Goal: Task Accomplishment & Management: Use online tool/utility

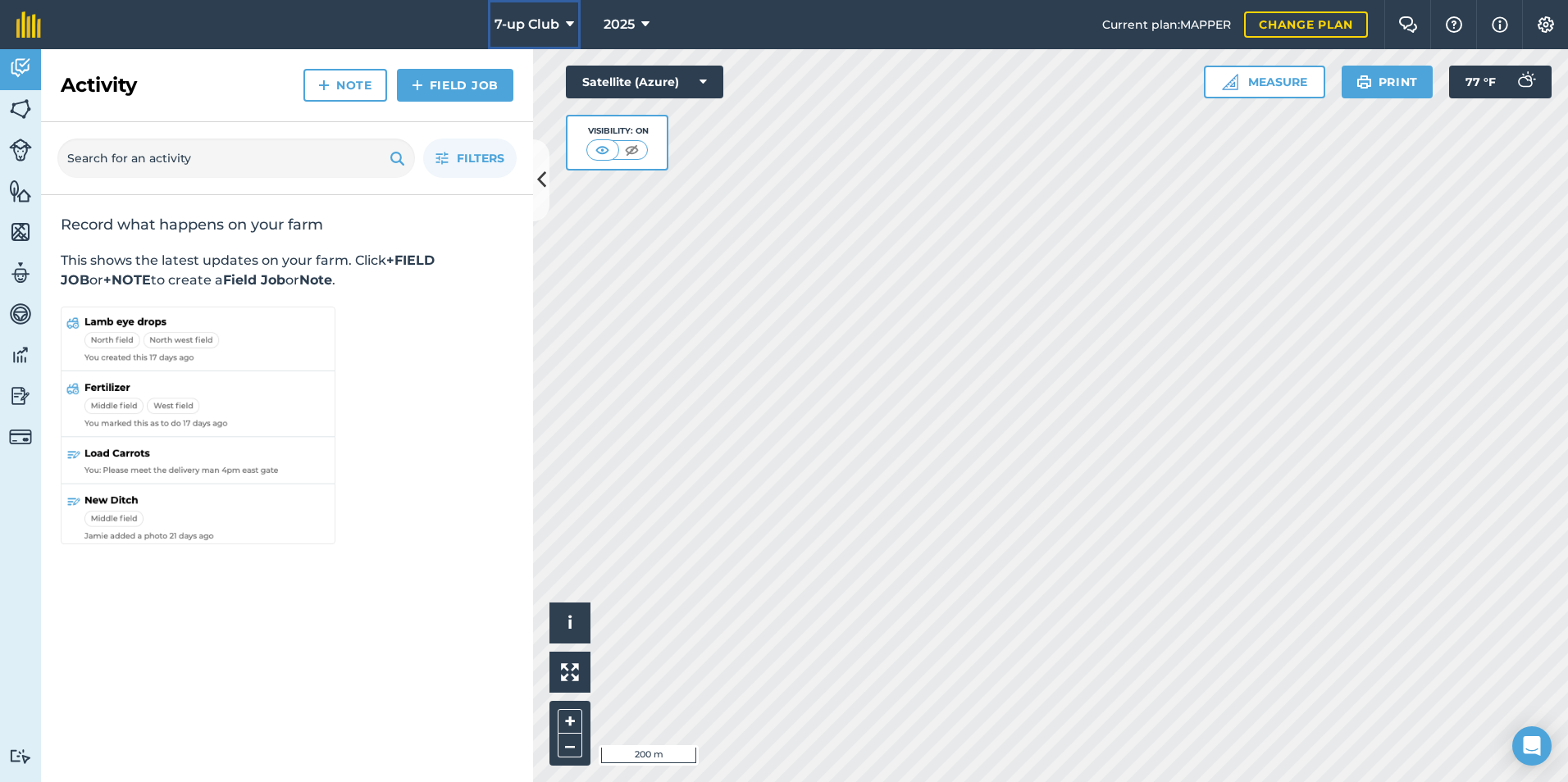
click at [567, 21] on icon at bounding box center [570, 24] width 9 height 20
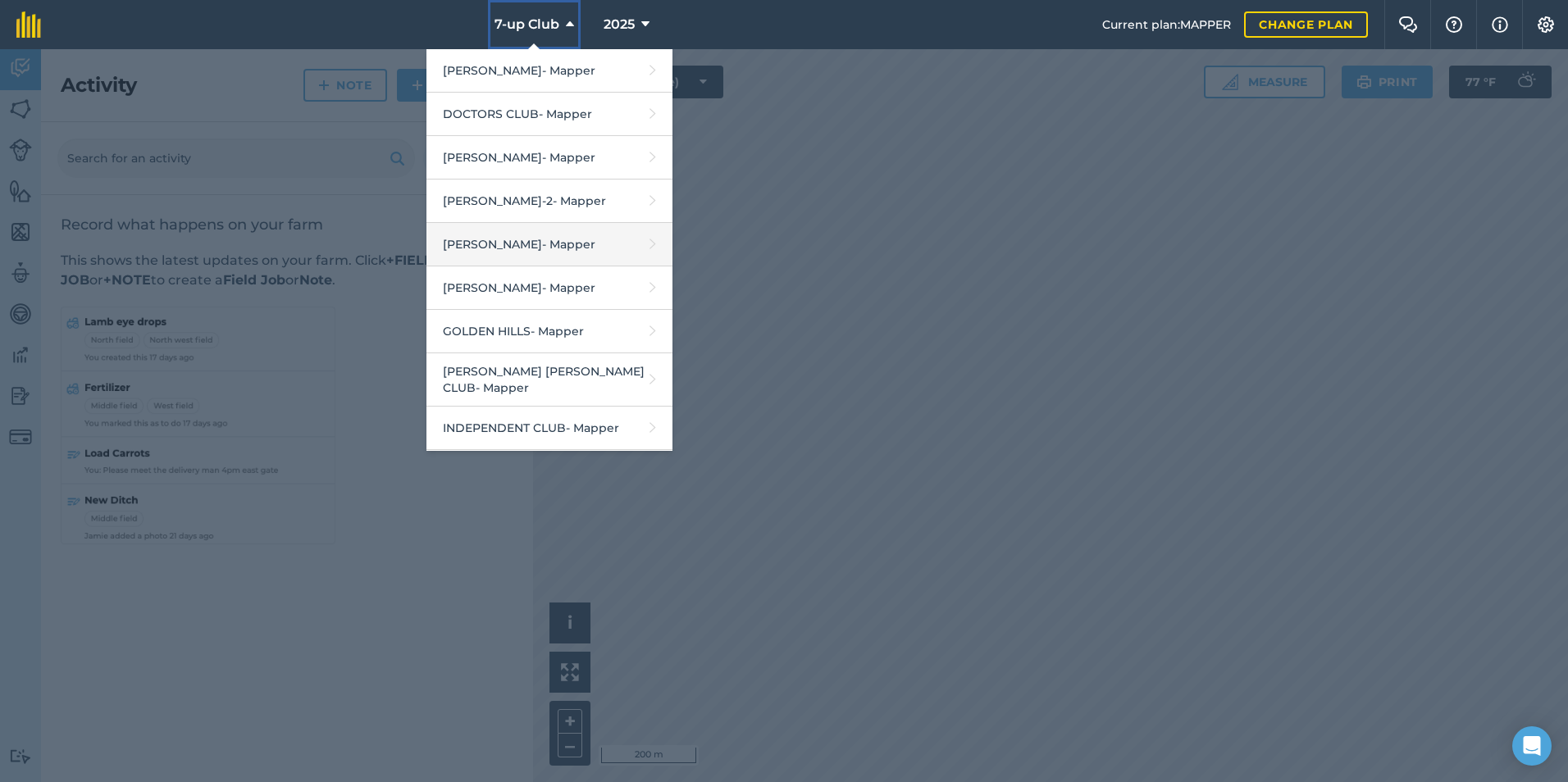
scroll to position [492, 0]
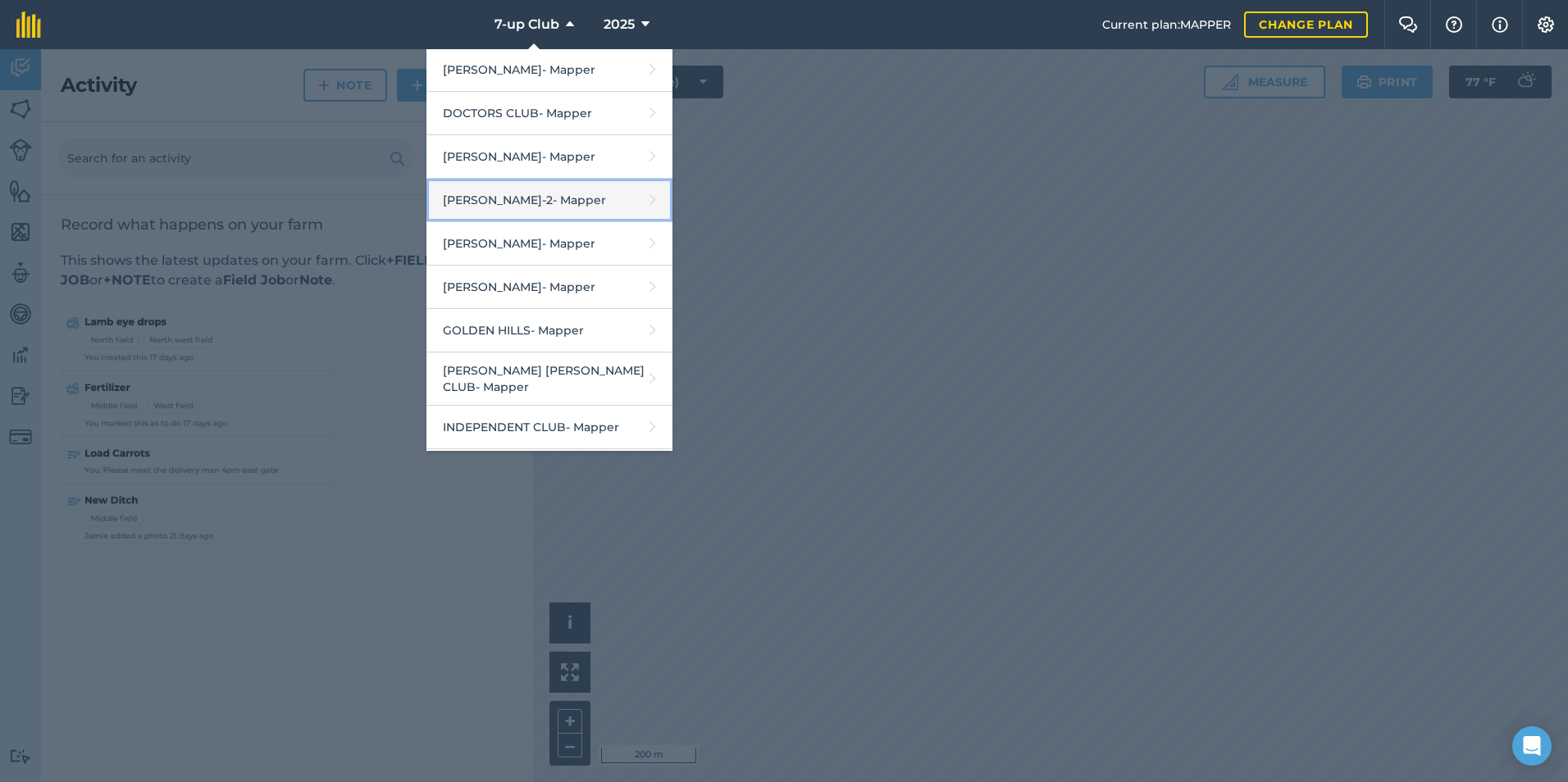
click at [535, 189] on link "[PERSON_NAME]-2 - Mapper" at bounding box center [549, 200] width 246 height 43
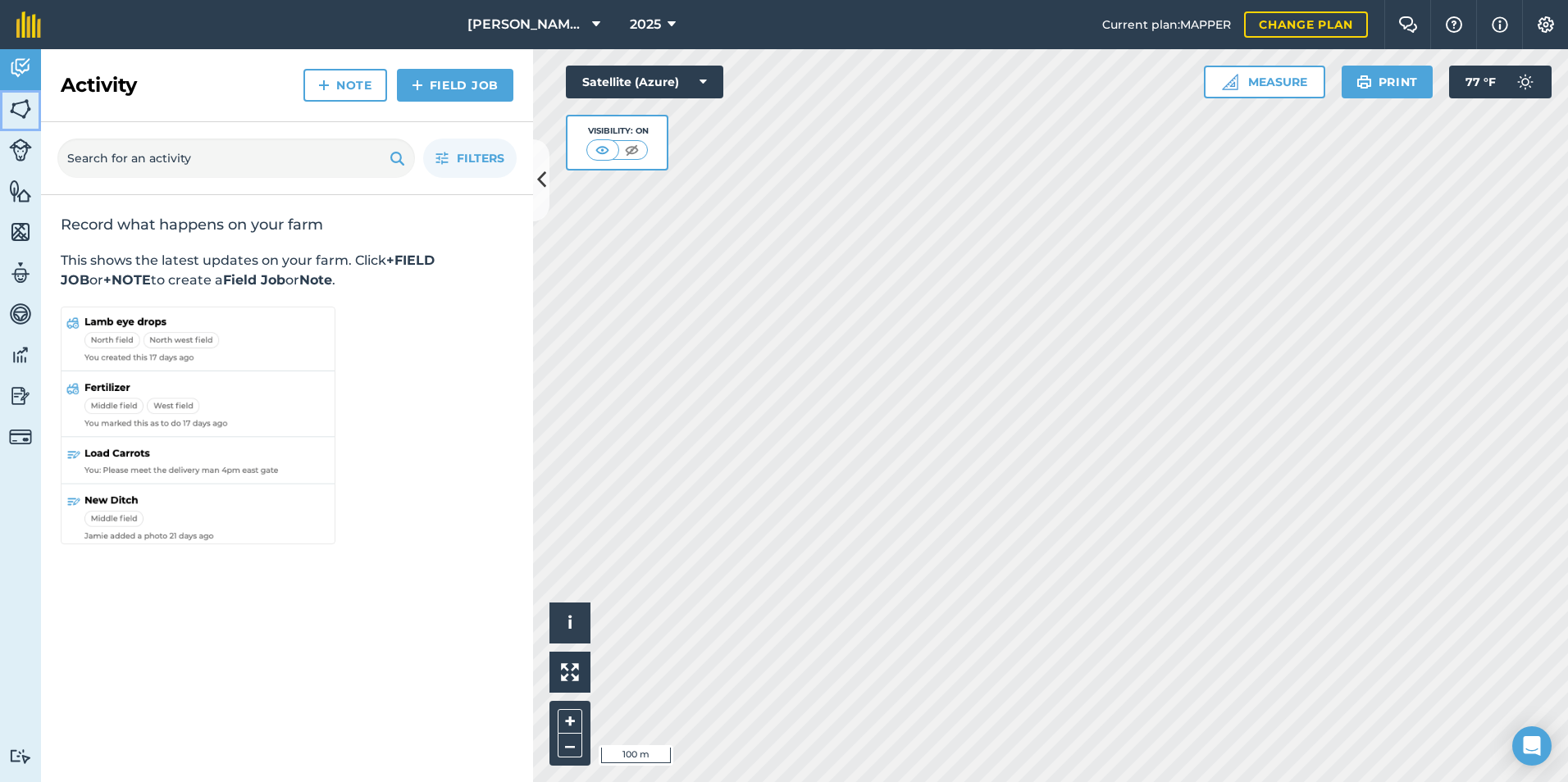
click at [21, 110] on img at bounding box center [20, 109] width 23 height 25
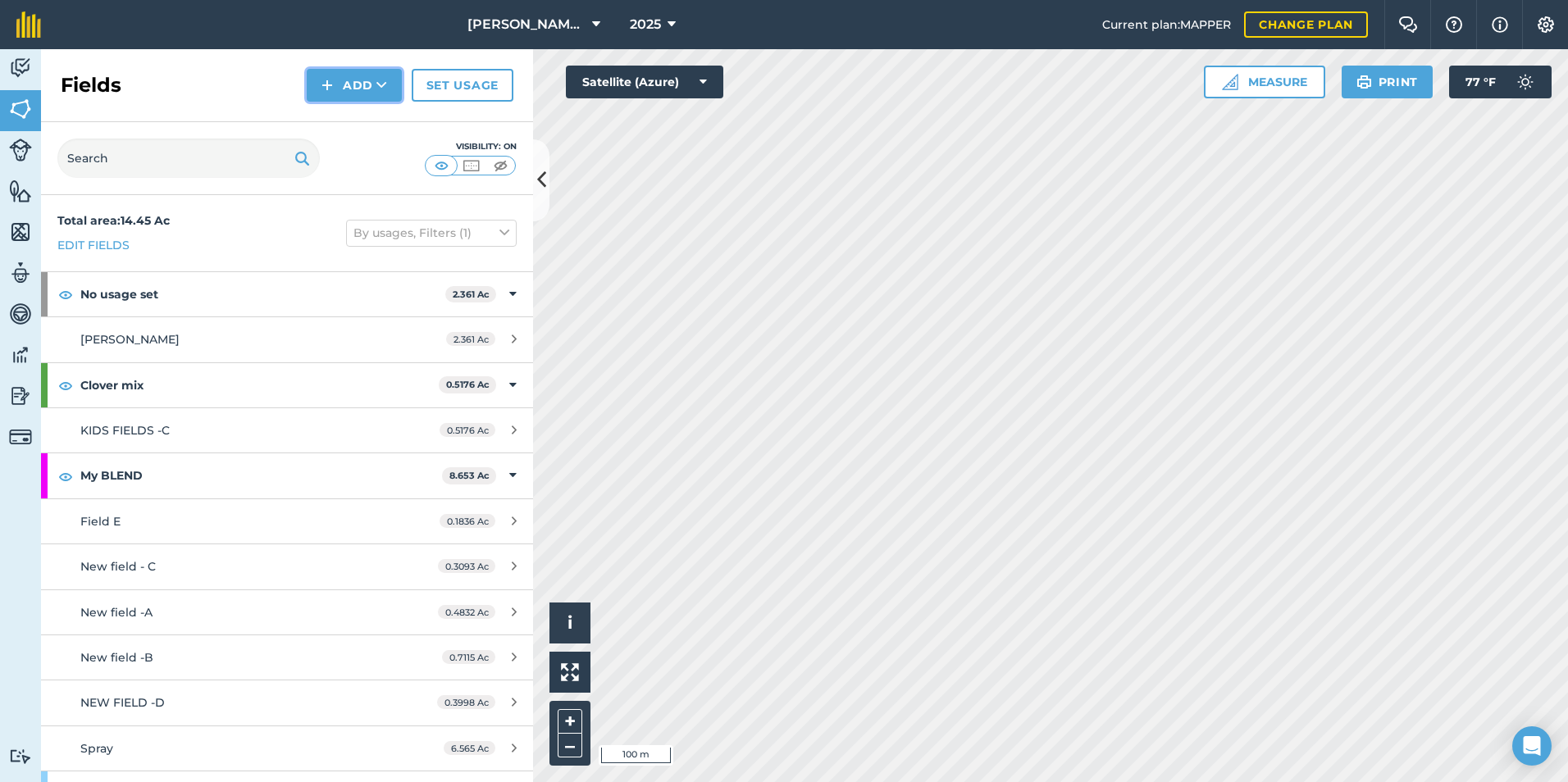
click at [392, 85] on button "Add" at bounding box center [354, 85] width 95 height 33
click at [379, 121] on link "Draw" at bounding box center [354, 123] width 90 height 36
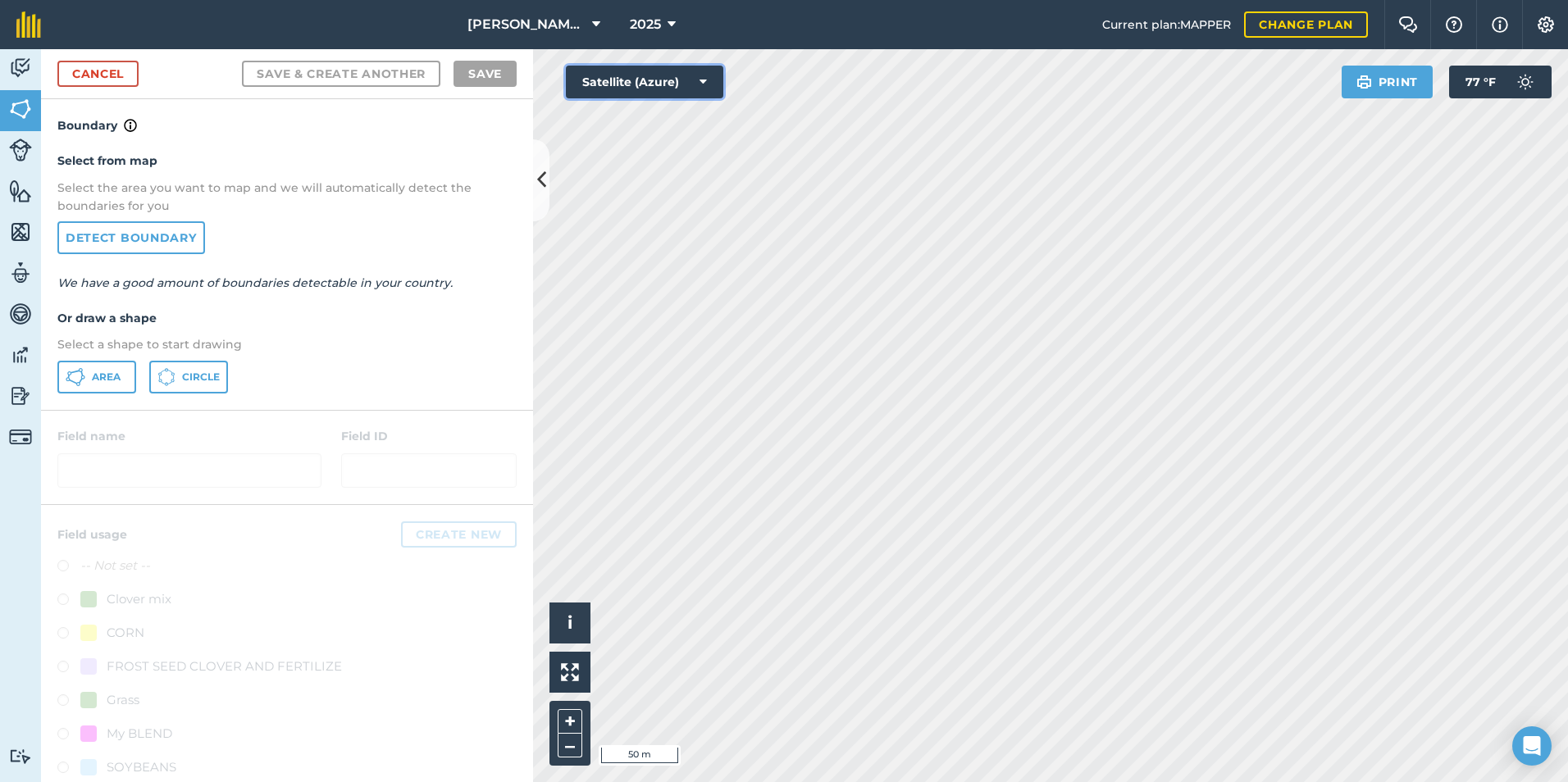
click at [644, 81] on button "Satellite (Azure)" at bounding box center [645, 82] width 157 height 33
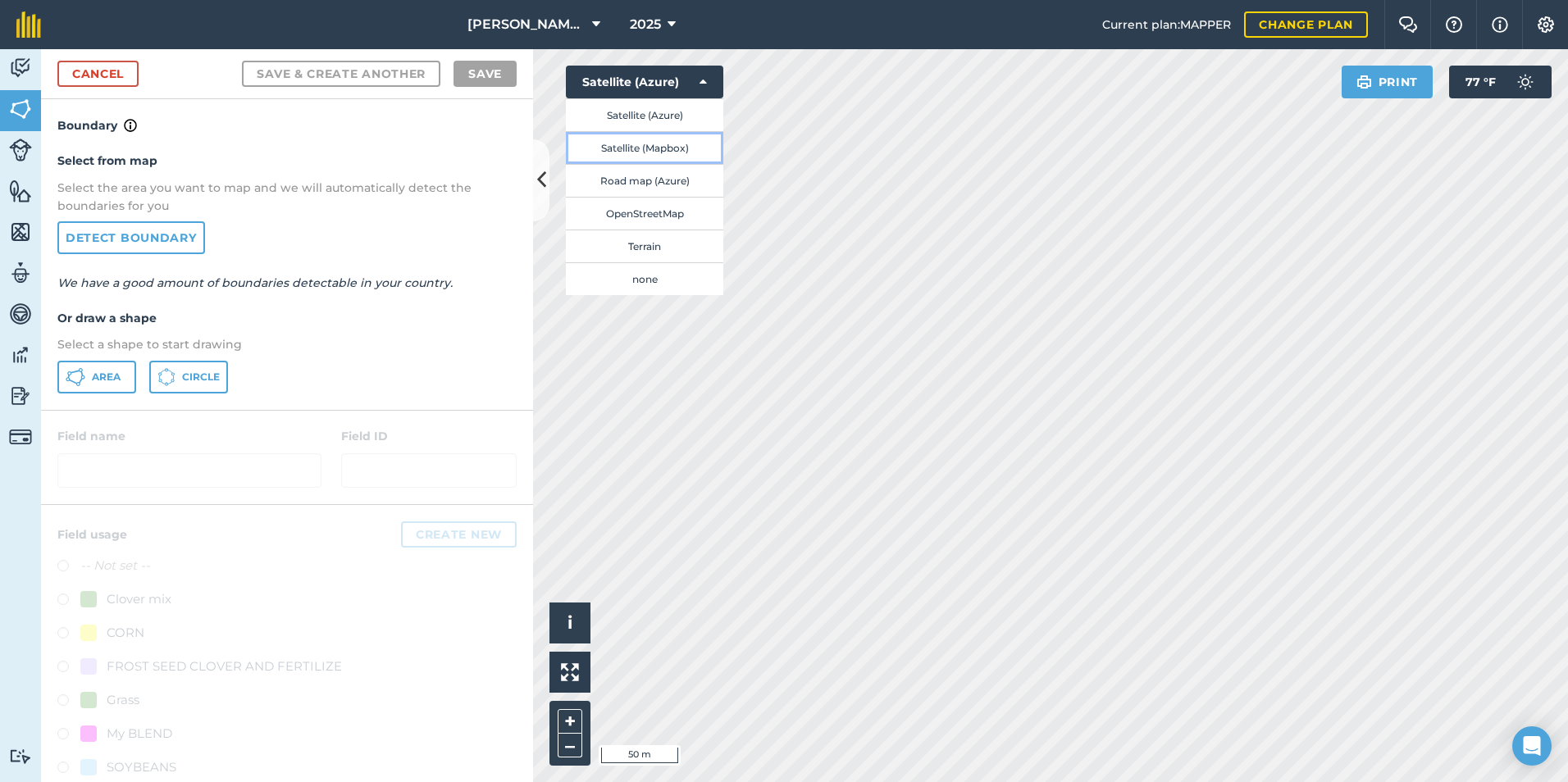
click at [647, 146] on button "Satellite (Mapbox)" at bounding box center [645, 148] width 157 height 33
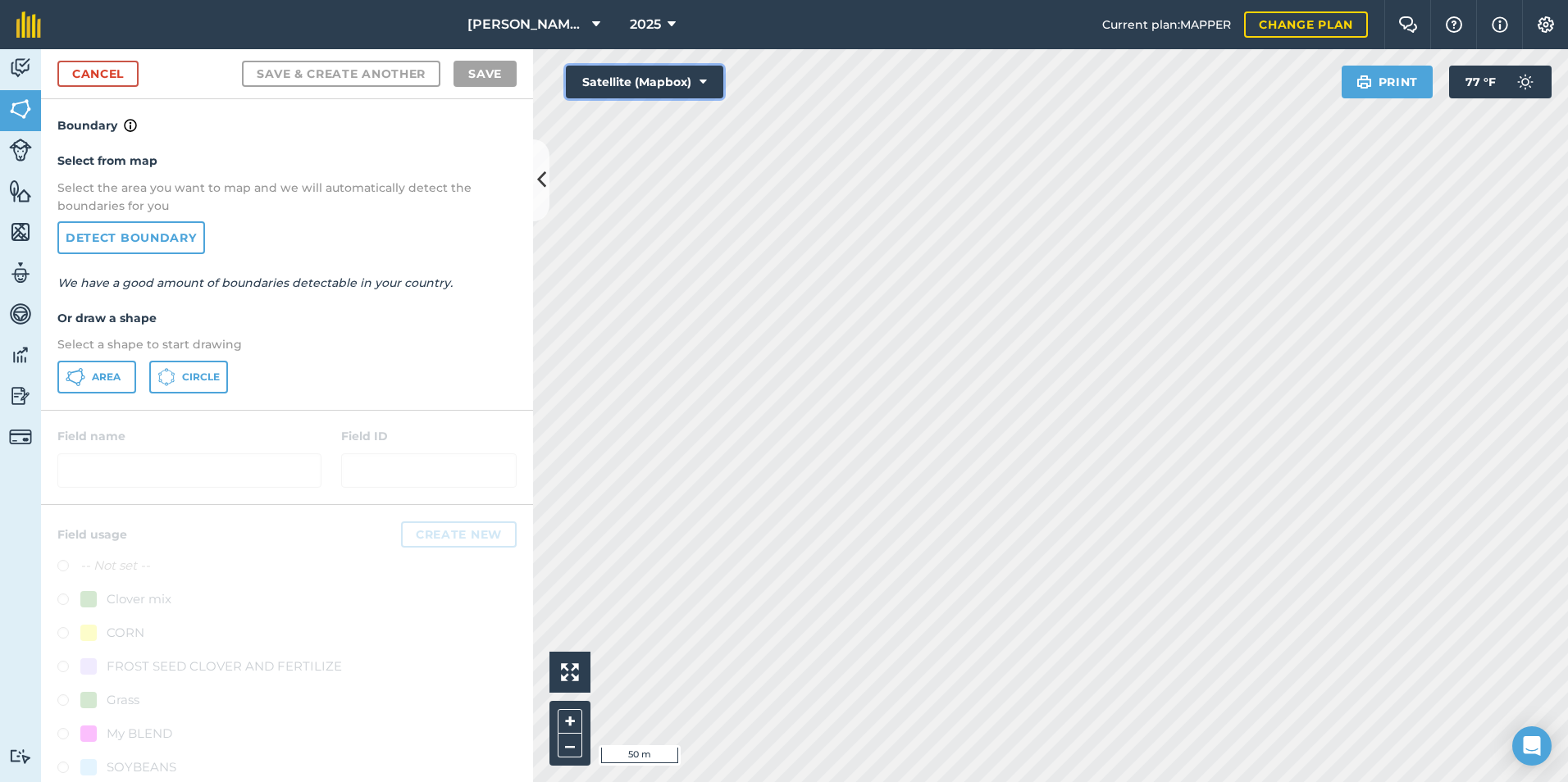
click at [684, 83] on button "Satellite (Mapbox)" at bounding box center [645, 82] width 157 height 33
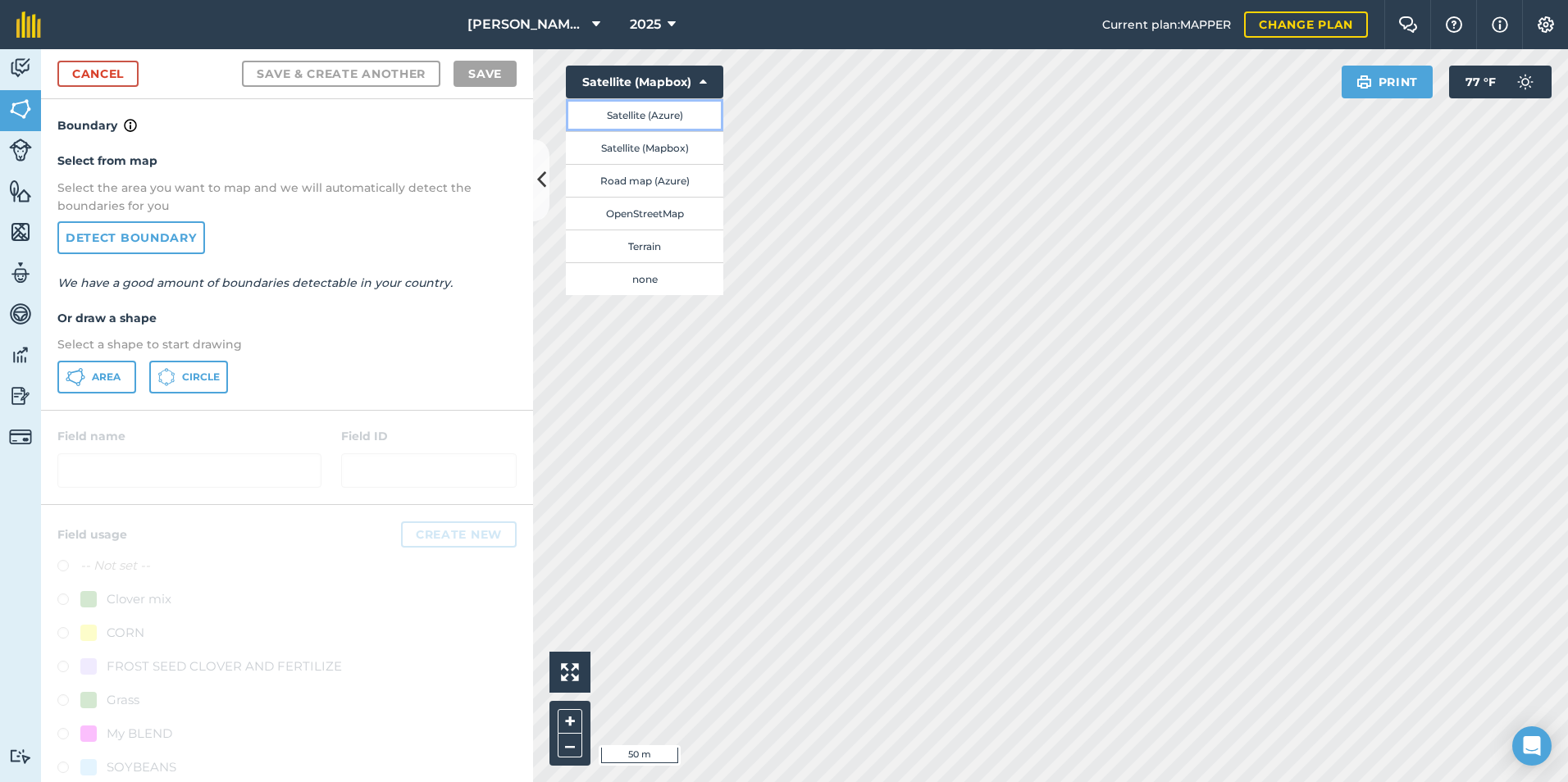
click at [669, 118] on button "Satellite (Azure)" at bounding box center [645, 115] width 157 height 33
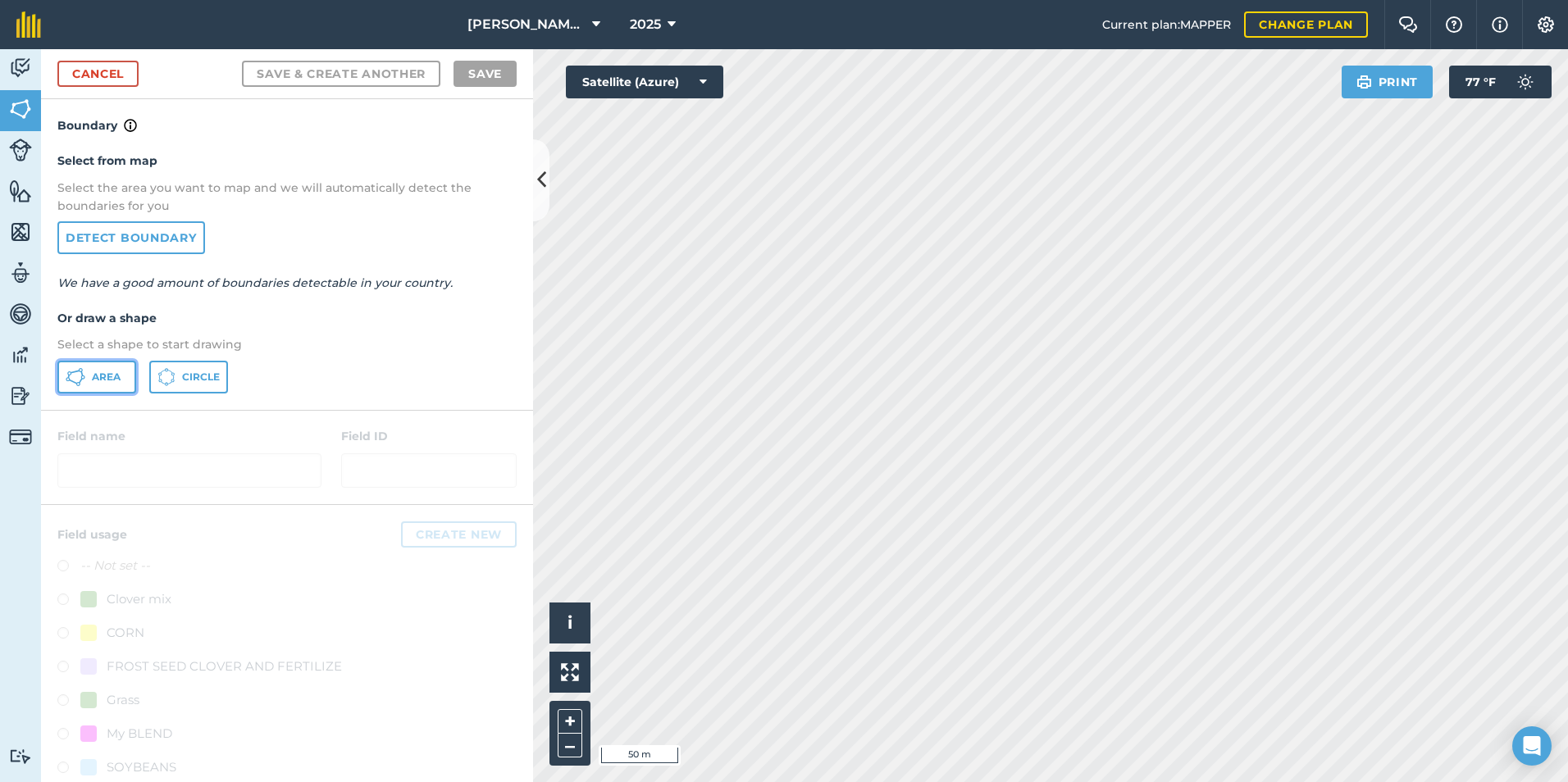
drag, startPoint x: 124, startPoint y: 375, endPoint x: 159, endPoint y: 375, distance: 35.0
click at [124, 375] on button "Area" at bounding box center [97, 377] width 79 height 33
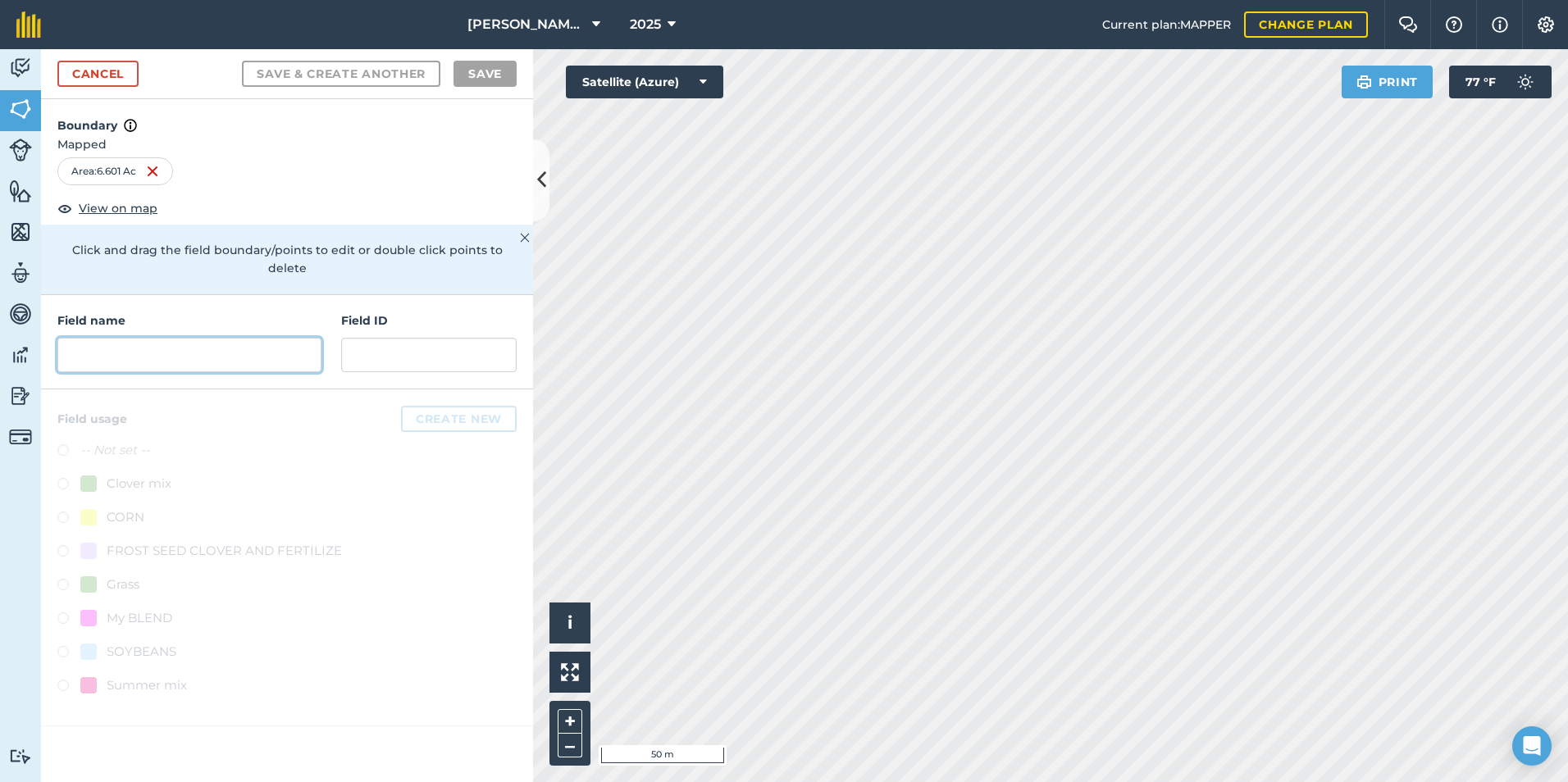
click at [84, 338] on input "text" at bounding box center [189, 355] width 264 height 35
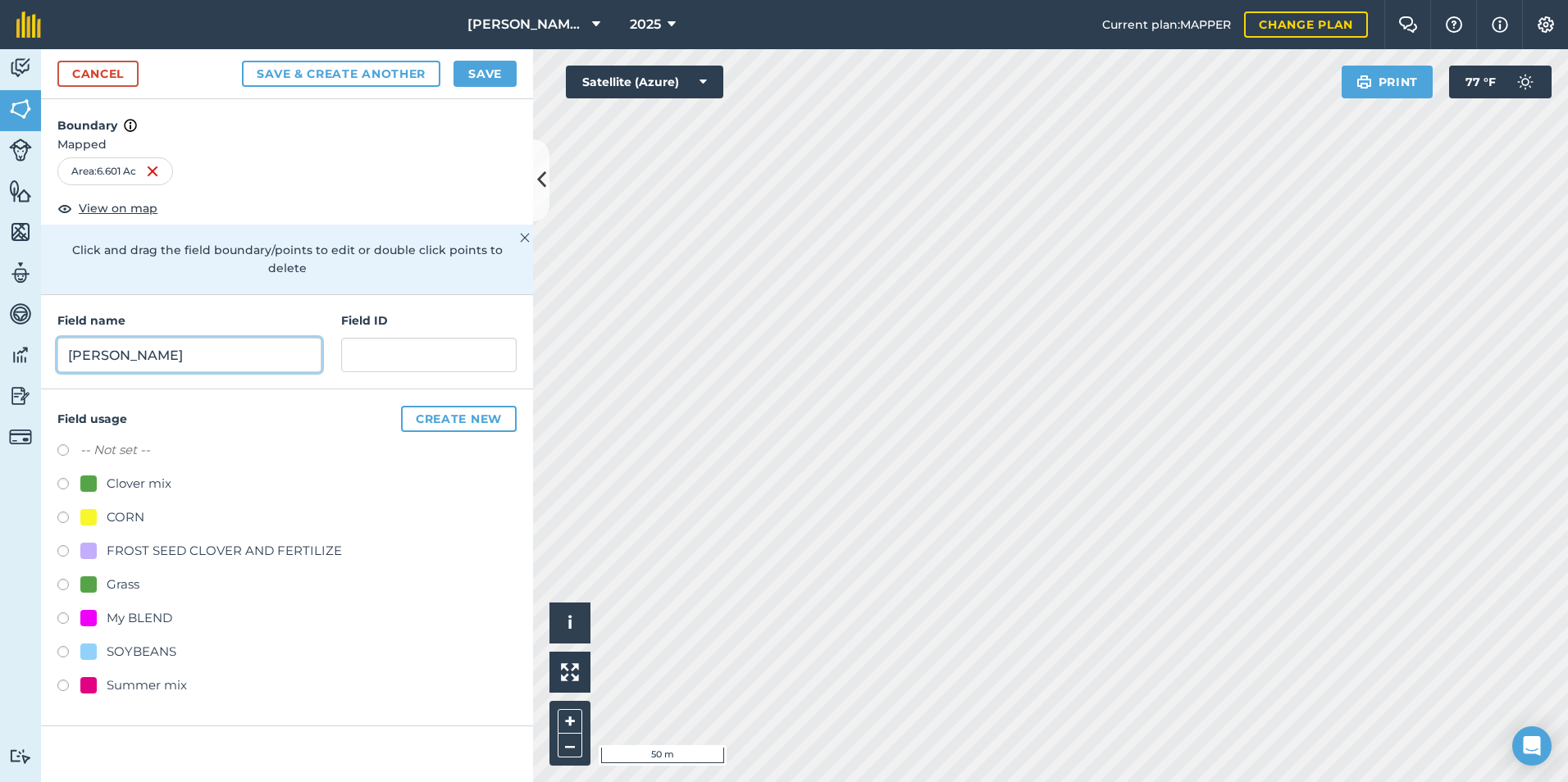
type input "[PERSON_NAME]"
click at [484, 83] on button "Save" at bounding box center [486, 73] width 63 height 26
